Goal: Transaction & Acquisition: Purchase product/service

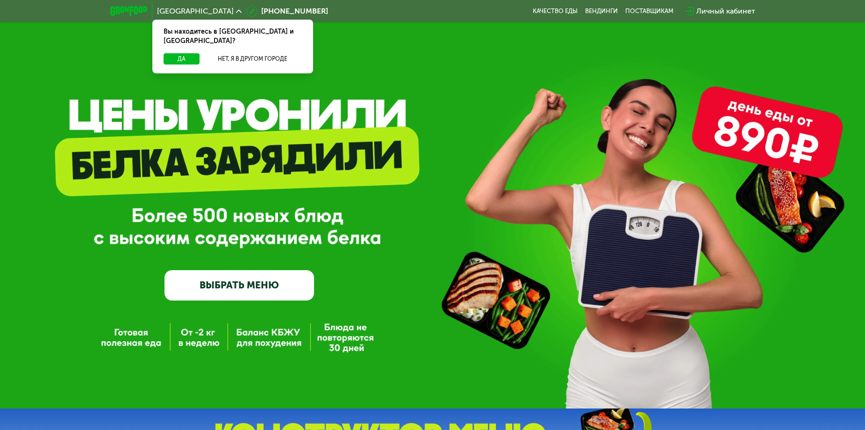
click at [208, 283] on link "ВЫБРАТЬ МЕНЮ" at bounding box center [238, 285] width 149 height 30
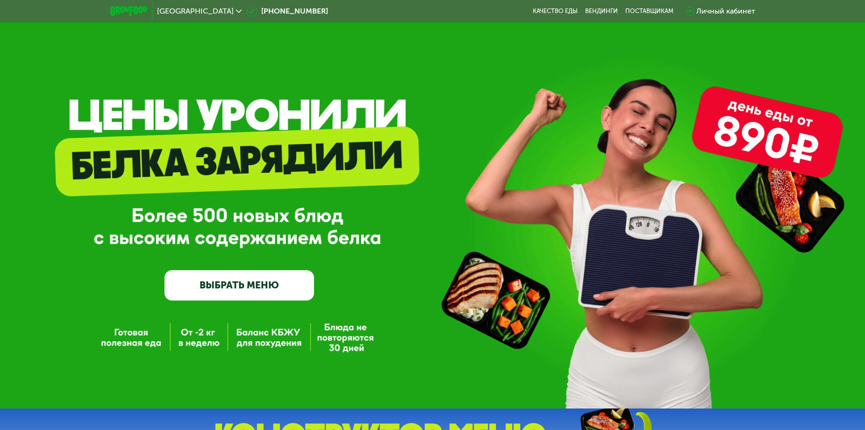
click at [212, 287] on link "ВЫБРАТЬ МЕНЮ" at bounding box center [238, 285] width 149 height 30
click at [232, 283] on link "ВЫБРАТЬ МЕНЮ" at bounding box center [238, 285] width 149 height 30
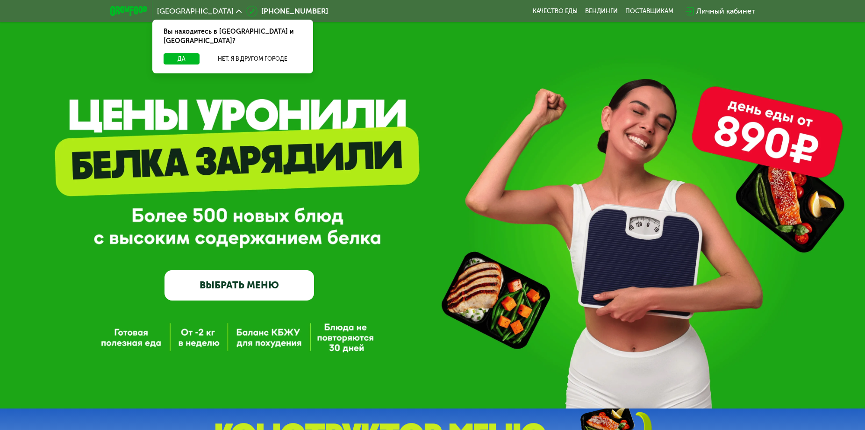
click at [243, 289] on link "ВЫБРАТЬ МЕНЮ" at bounding box center [238, 285] width 149 height 30
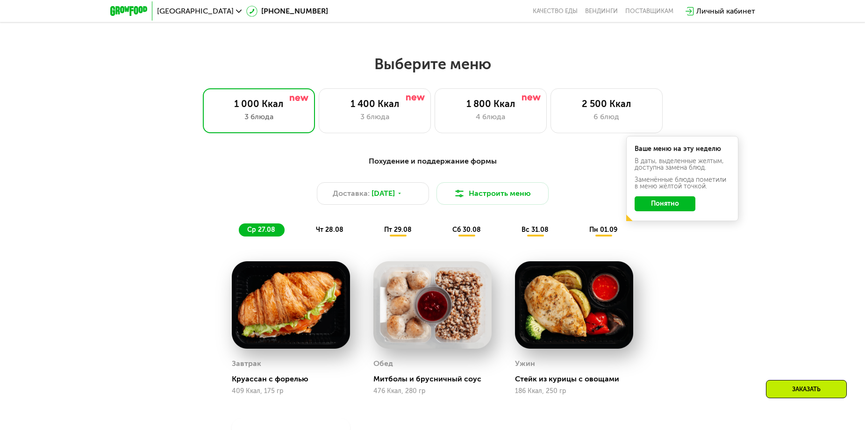
scroll to position [467, 0]
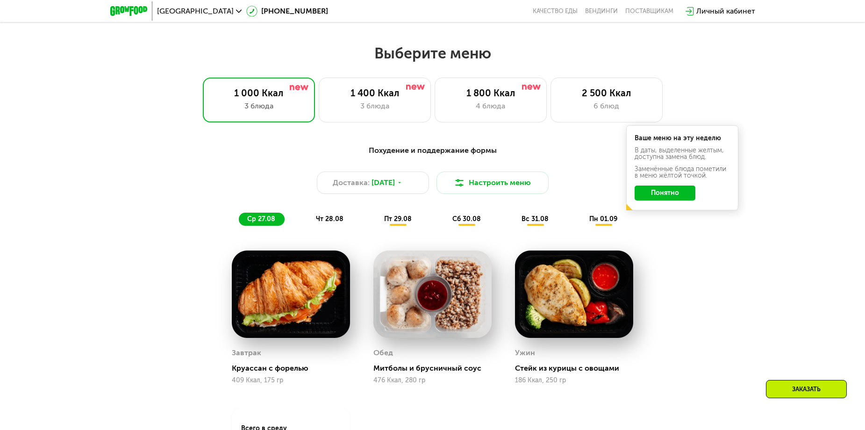
click at [330, 219] on span "чт 28.08" at bounding box center [330, 219] width 28 height 8
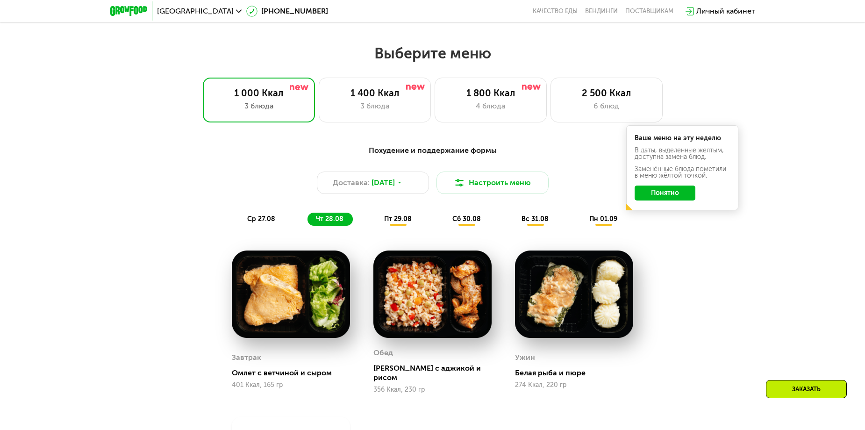
click at [402, 222] on span "пт 29.08" at bounding box center [398, 219] width 28 height 8
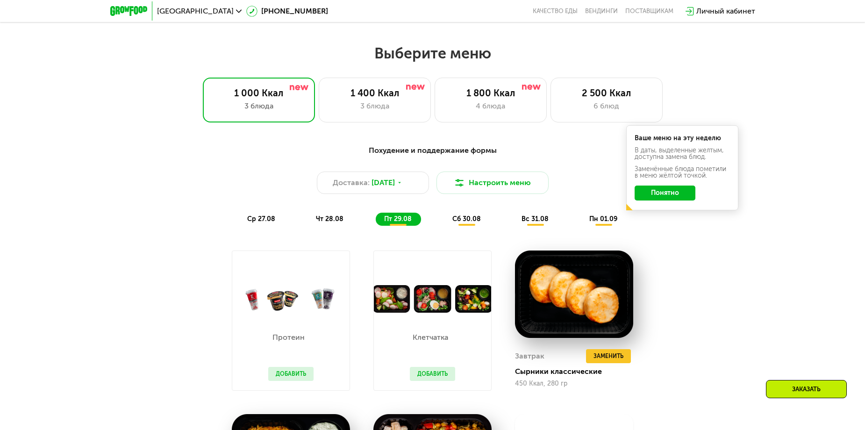
click at [471, 220] on span "сб 30.08" at bounding box center [466, 219] width 28 height 8
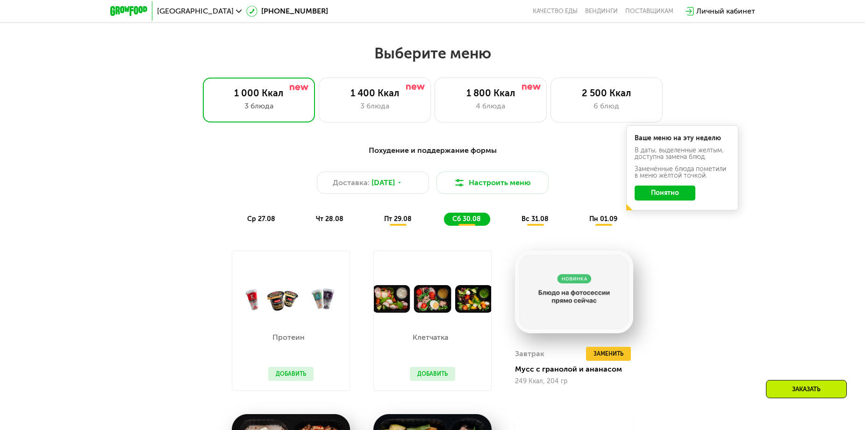
click at [581, 221] on div "вс 31.08" at bounding box center [604, 219] width 46 height 13
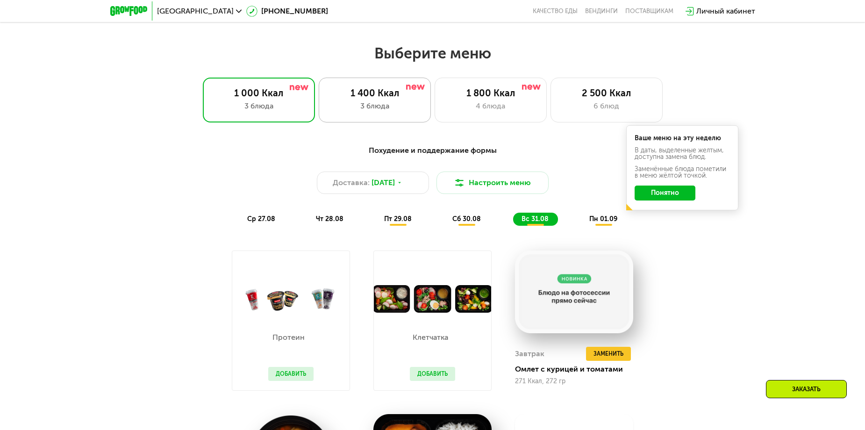
click at [357, 96] on div "1 400 Ккал" at bounding box center [374, 92] width 92 height 11
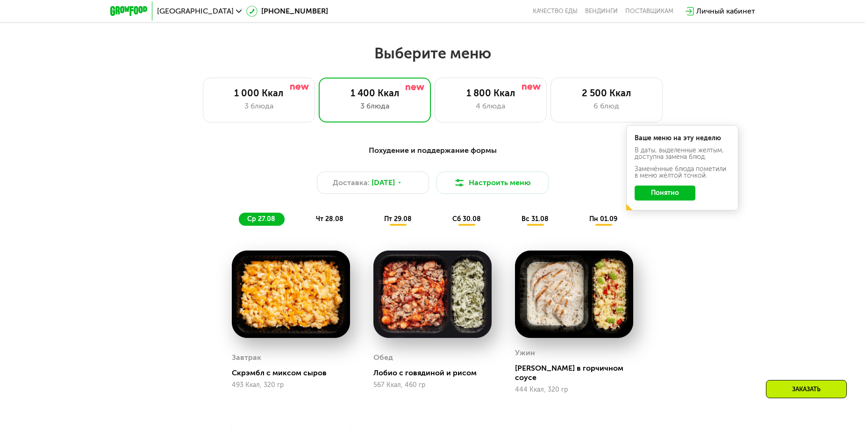
click at [332, 222] on span "чт 28.08" at bounding box center [330, 219] width 28 height 8
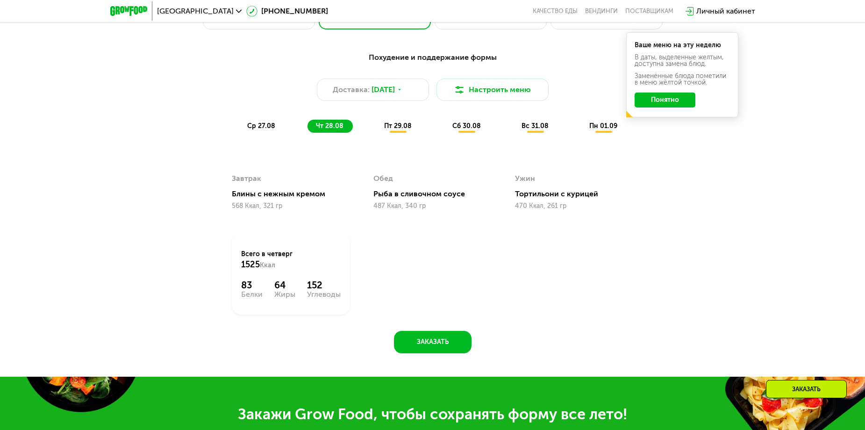
scroll to position [561, 0]
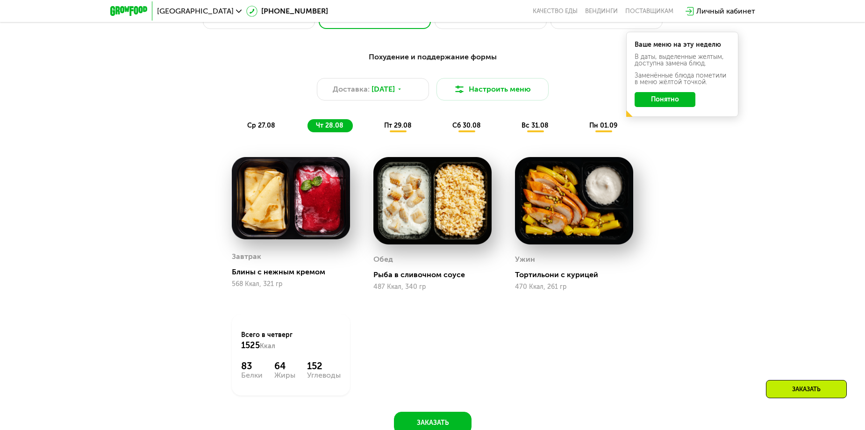
click at [399, 129] on span "пт 29.08" at bounding box center [398, 125] width 28 height 8
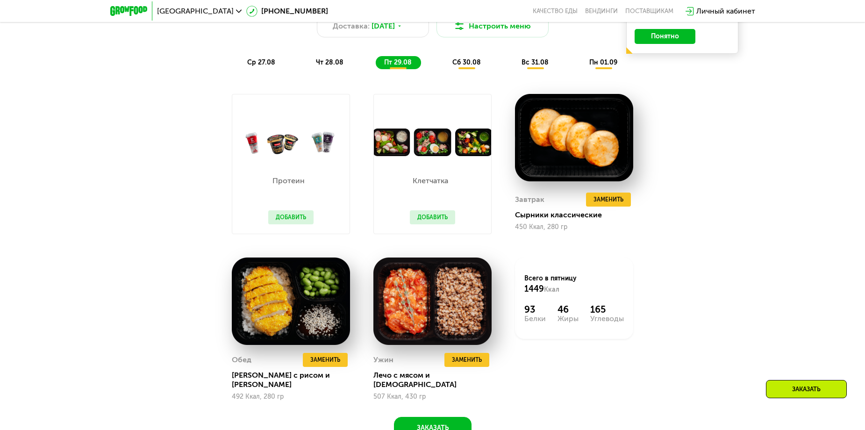
scroll to position [607, 0]
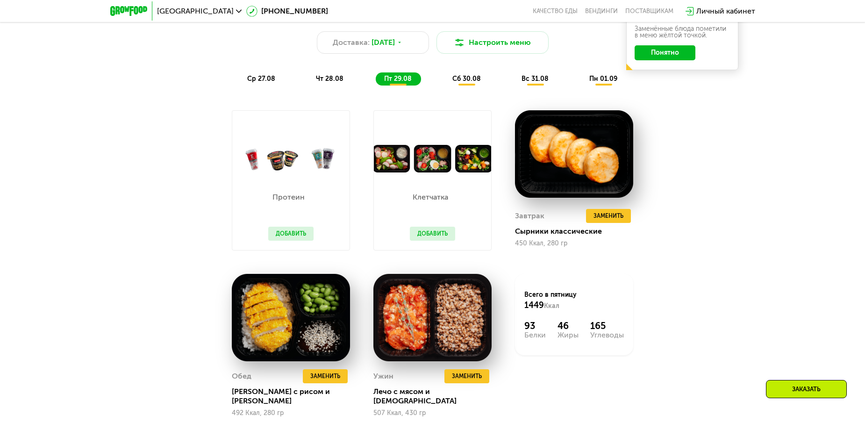
click at [468, 79] on span "сб 30.08" at bounding box center [466, 79] width 28 height 8
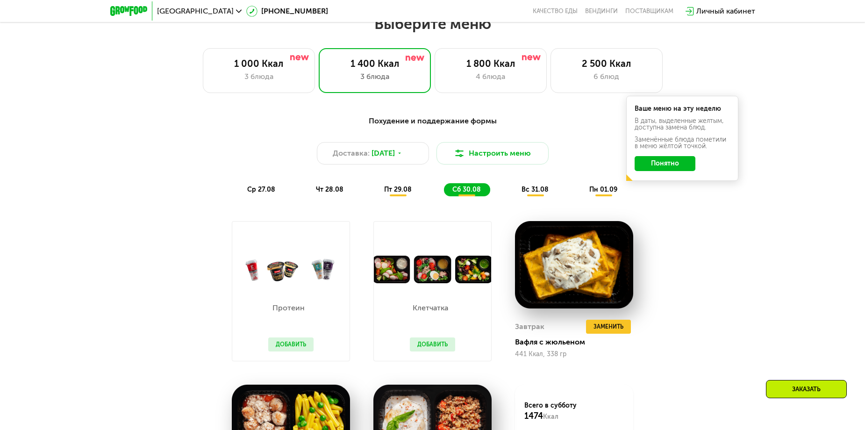
scroll to position [467, 0]
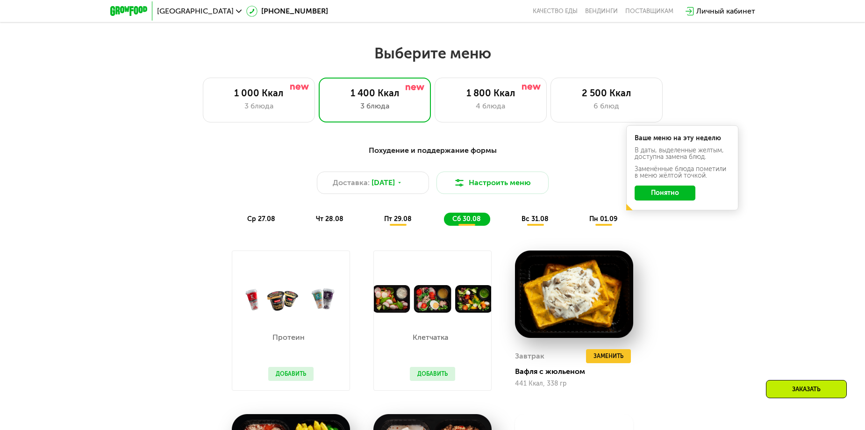
click at [544, 223] on span "вс 31.08" at bounding box center [534, 219] width 27 height 8
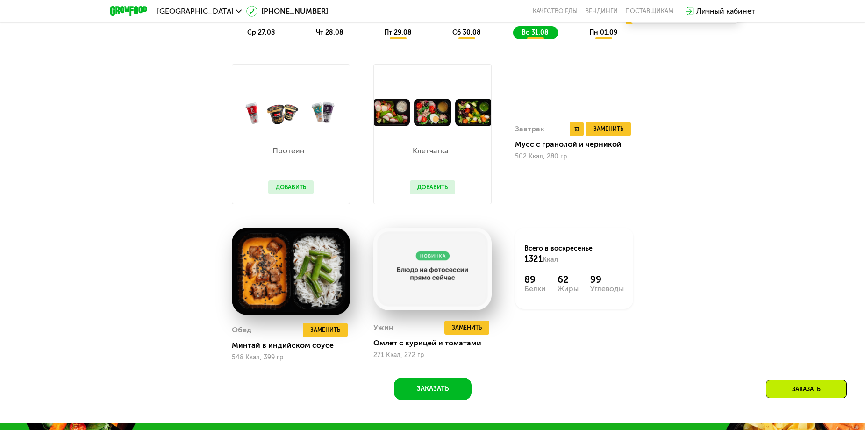
scroll to position [654, 0]
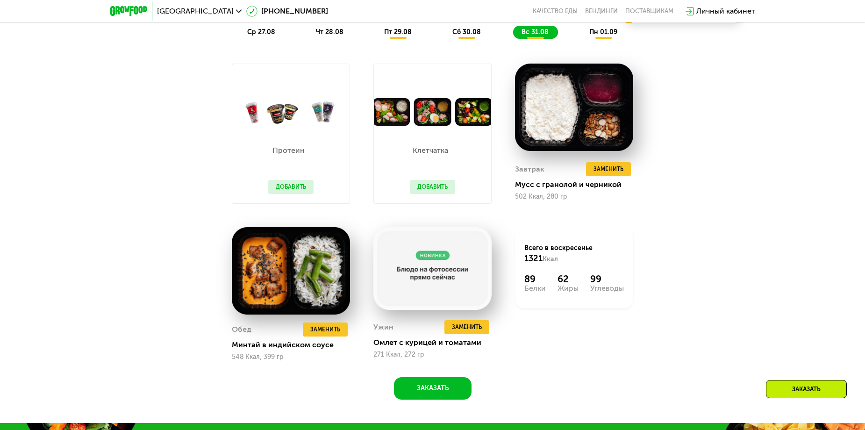
click at [598, 35] on span "пн 01.09" at bounding box center [603, 32] width 28 height 8
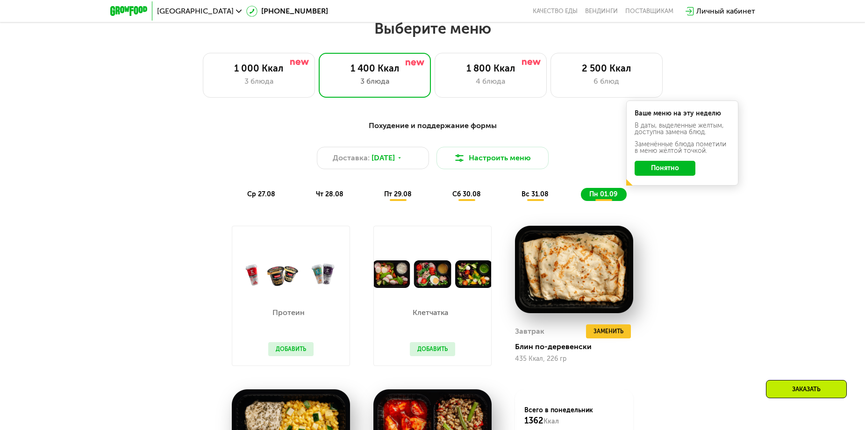
scroll to position [467, 0]
